Goal: Transaction & Acquisition: Purchase product/service

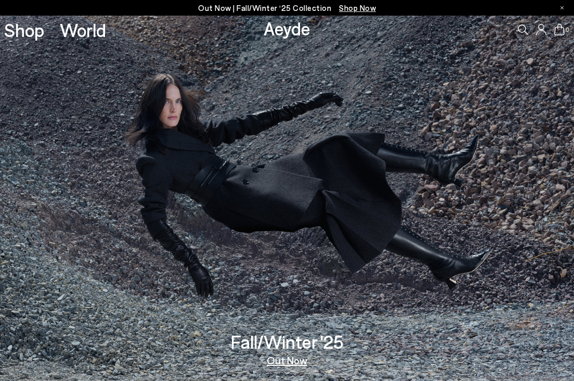
click at [285, 362] on link "Out Now" at bounding box center [287, 360] width 41 height 10
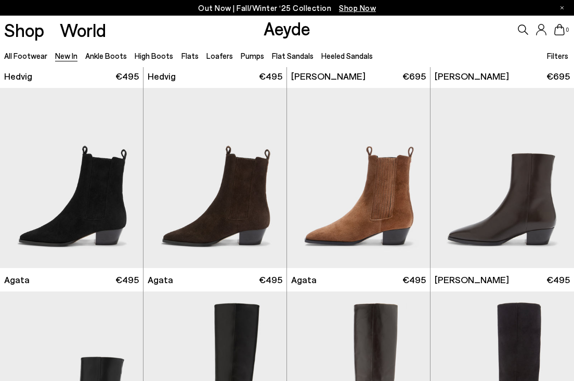
scroll to position [211, 0]
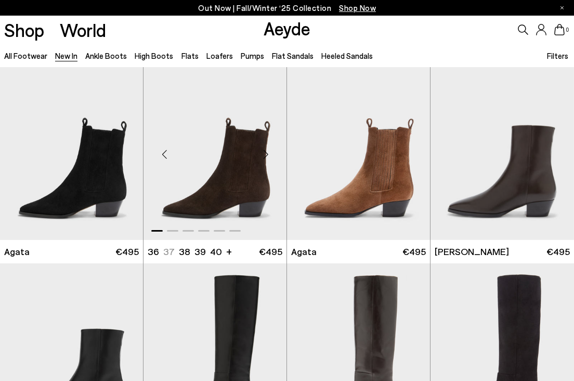
click at [238, 152] on img "1 / 6" at bounding box center [215, 150] width 143 height 180
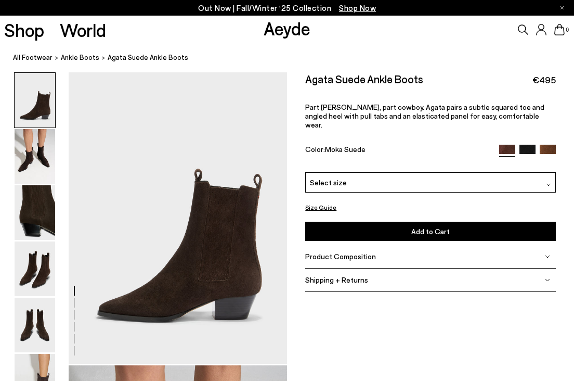
click at [428, 172] on div "Select size" at bounding box center [430, 182] width 250 height 20
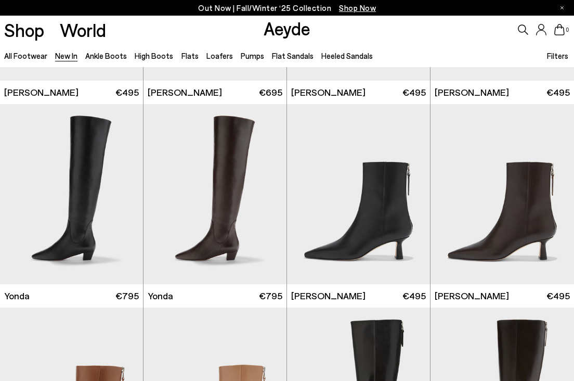
scroll to position [1198, 0]
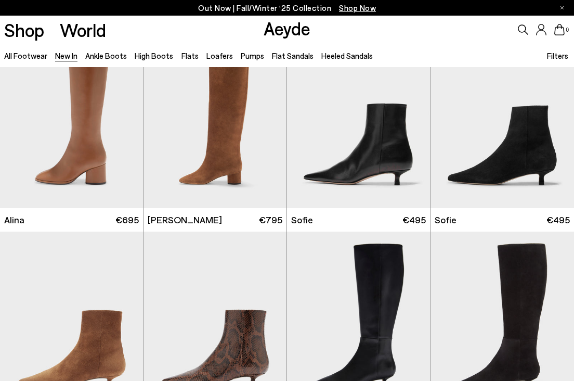
scroll to position [2495, 0]
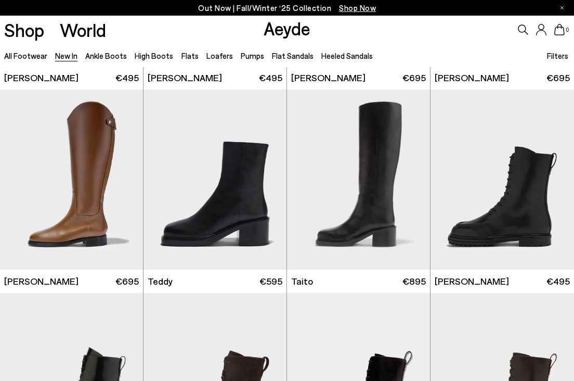
scroll to position [3686, 0]
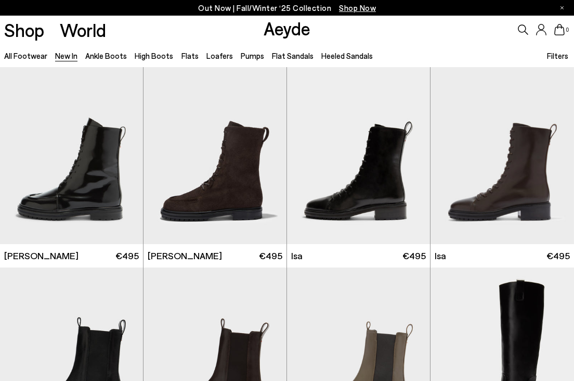
scroll to position [3915, 0]
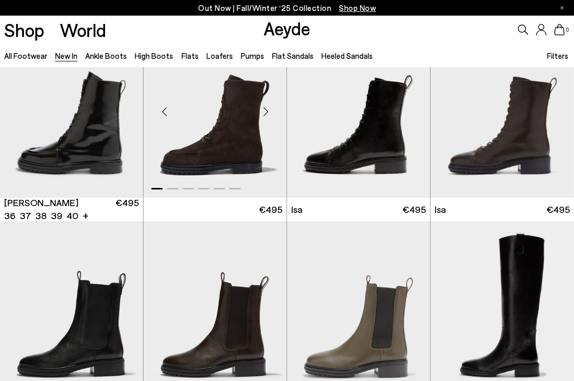
click at [153, 136] on img "1 / 6" at bounding box center [215, 107] width 143 height 180
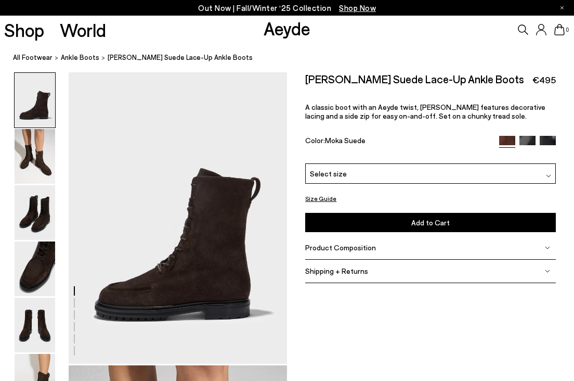
click at [442, 169] on div "Select size" at bounding box center [430, 173] width 250 height 20
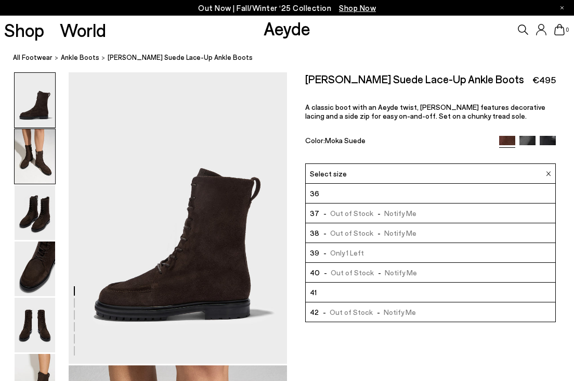
click at [19, 153] on img at bounding box center [35, 156] width 41 height 55
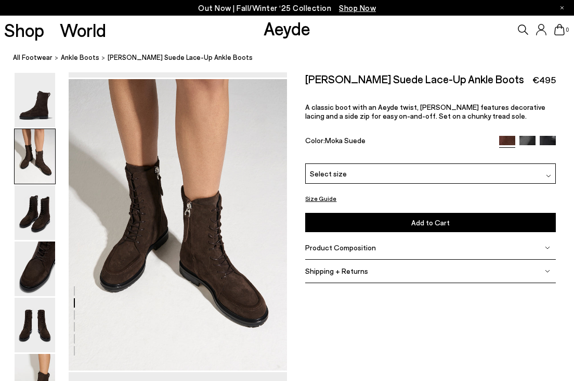
scroll to position [294, 0]
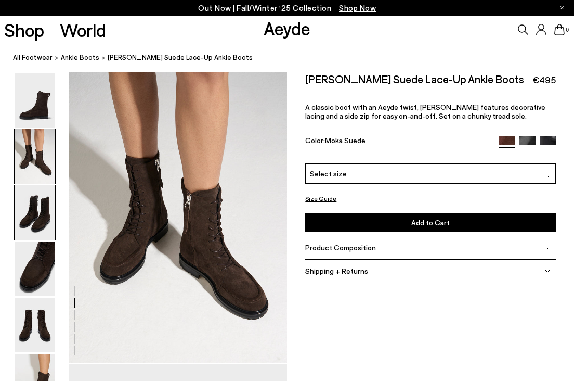
click at [35, 208] on img at bounding box center [35, 212] width 41 height 55
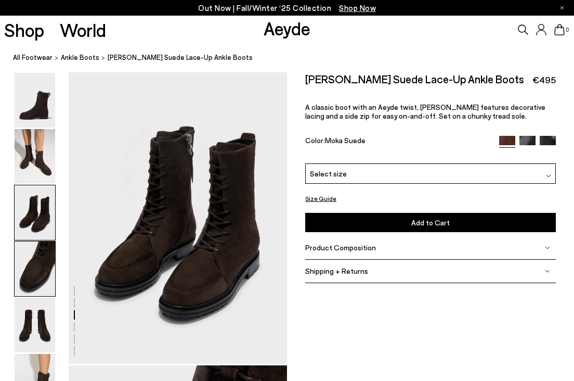
scroll to position [587, 0]
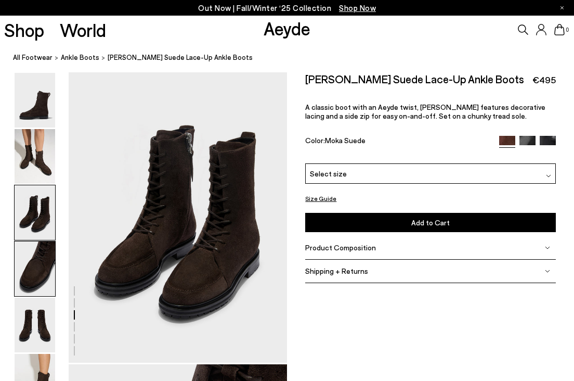
click at [41, 266] on img at bounding box center [35, 268] width 41 height 55
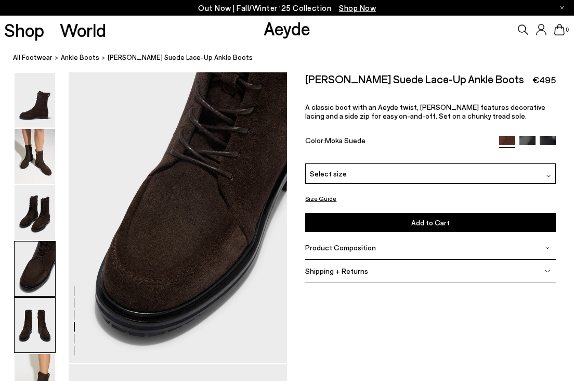
click at [32, 320] on img at bounding box center [35, 325] width 41 height 55
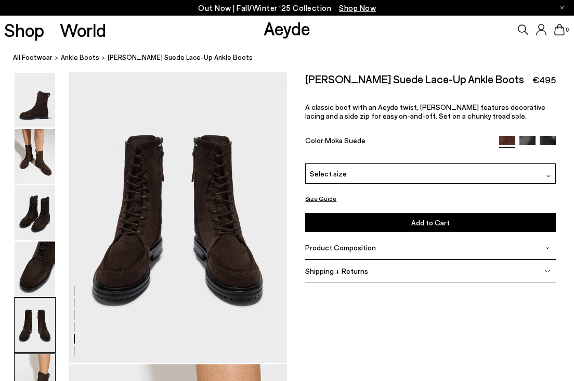
click at [42, 362] on img at bounding box center [35, 381] width 41 height 55
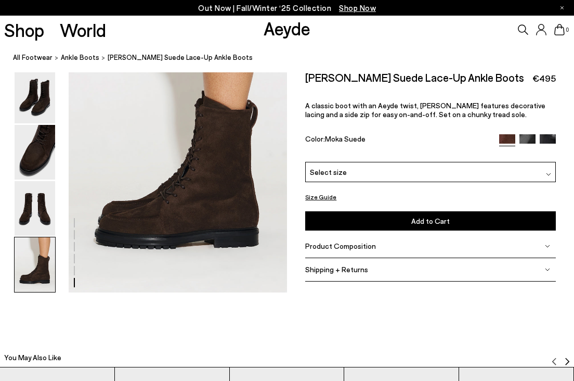
scroll to position [1537, 0]
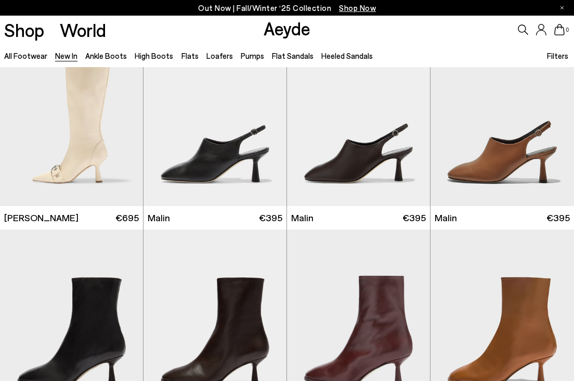
scroll to position [3106, 0]
